Goal: Transaction & Acquisition: Subscribe to service/newsletter

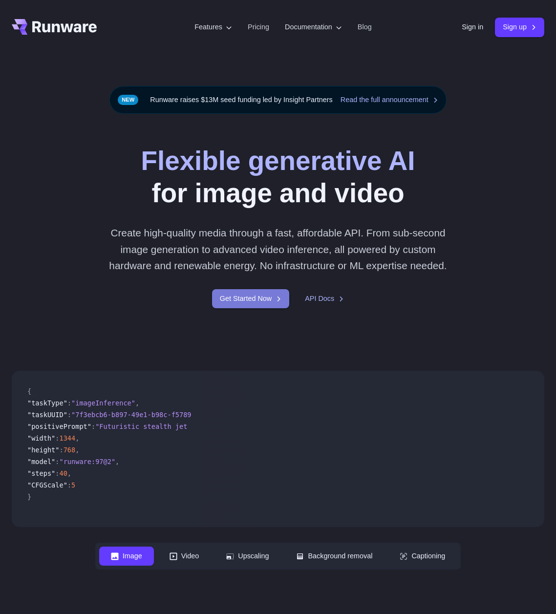
click at [242, 308] on link "Get Started Now" at bounding box center [250, 298] width 77 height 19
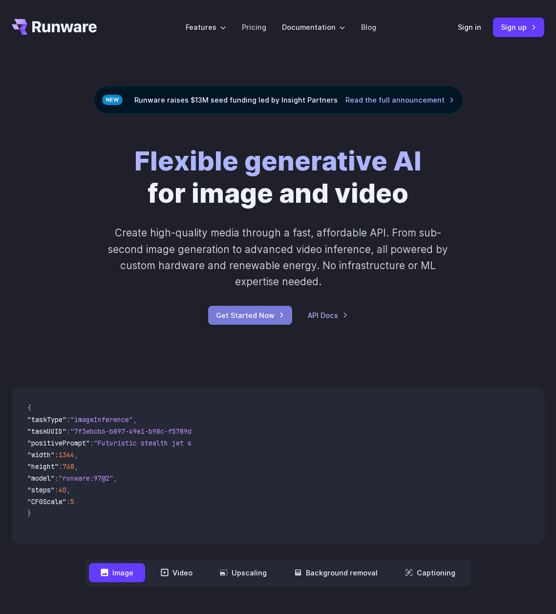
click at [242, 322] on link "Get Started Now" at bounding box center [250, 315] width 84 height 19
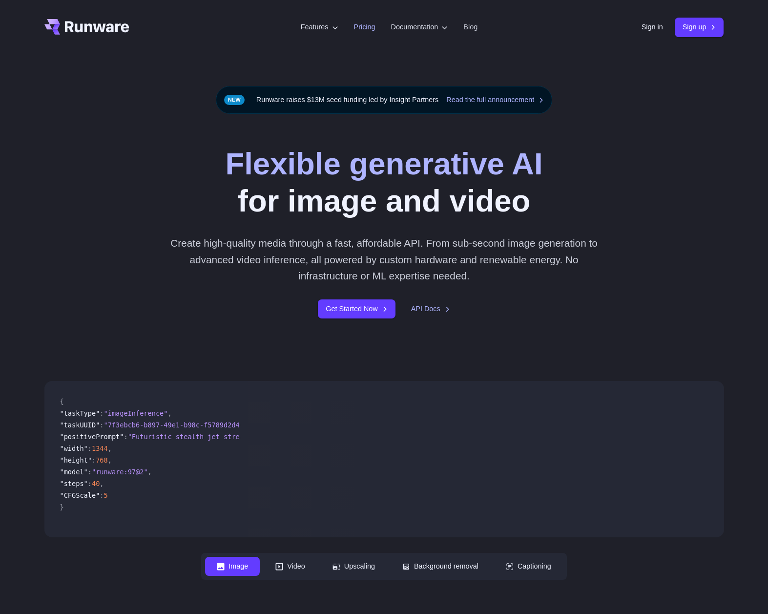
click at [360, 22] on link "Pricing" at bounding box center [364, 26] width 21 height 11
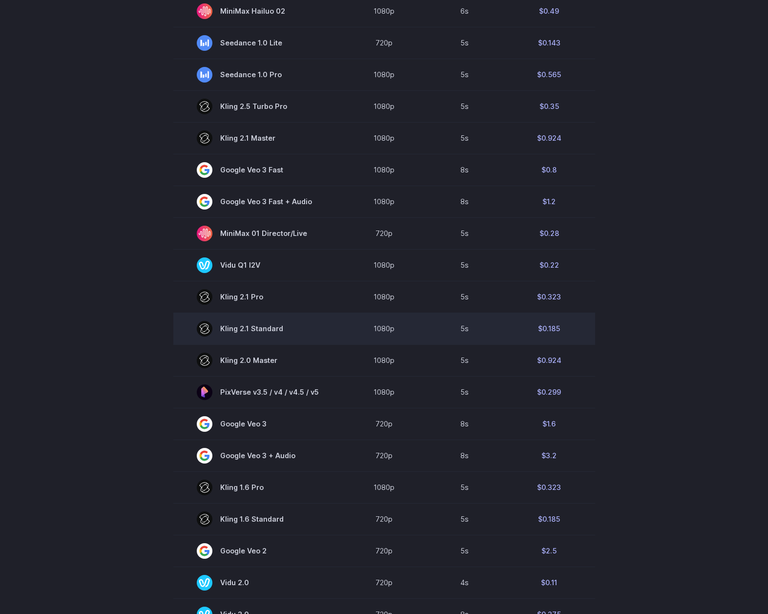
scroll to position [586, 0]
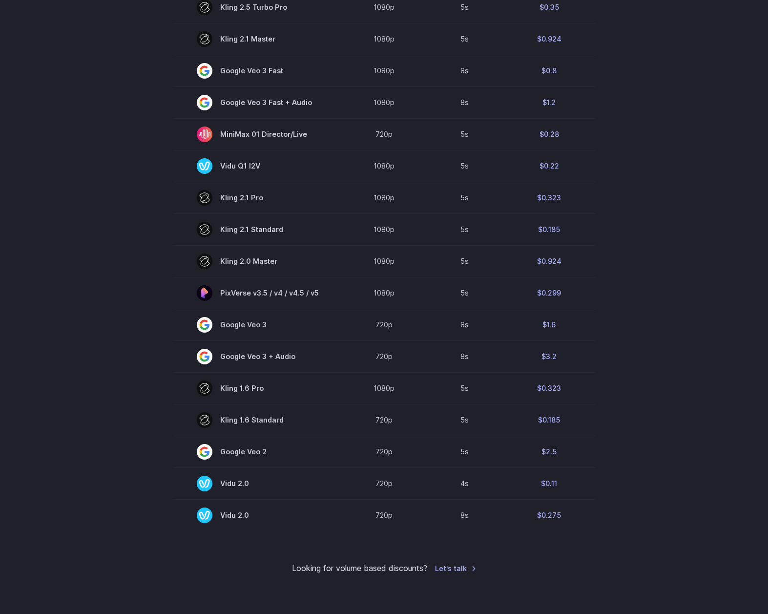
drag, startPoint x: 135, startPoint y: 393, endPoint x: 142, endPoint y: 342, distance: 52.3
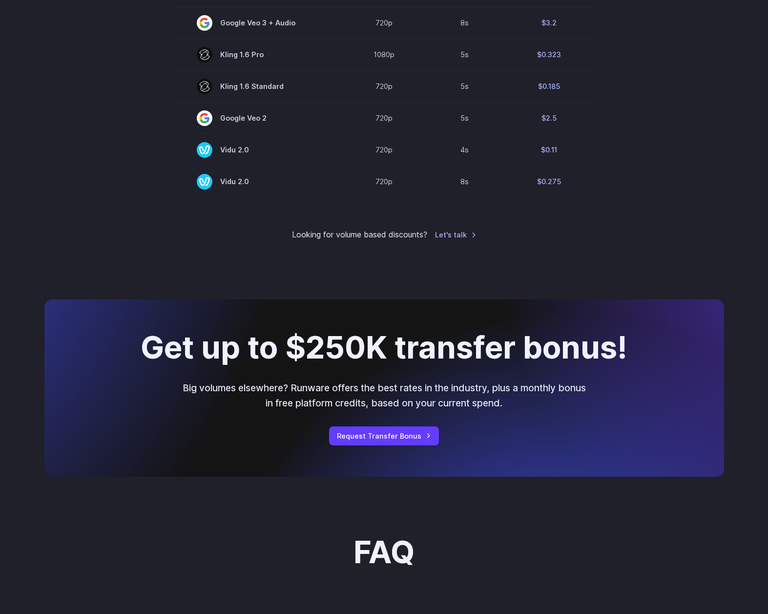
scroll to position [884, 0]
